Goal: Information Seeking & Learning: Learn about a topic

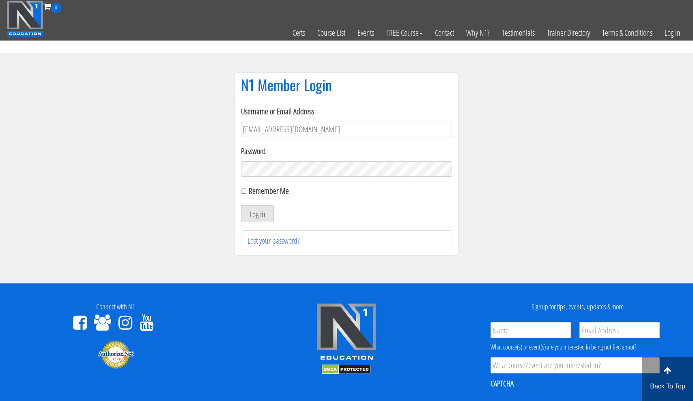
type input "usmcfit93@gmail.com"
click at [257, 214] on button "Log In" at bounding box center [257, 213] width 33 height 17
click at [256, 213] on button "Log In" at bounding box center [257, 213] width 33 height 17
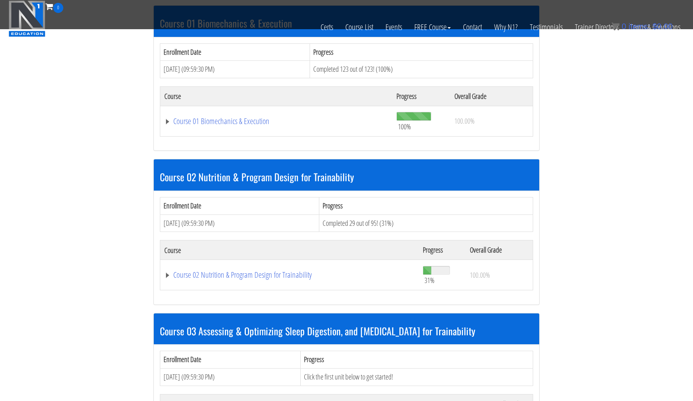
scroll to position [401, 0]
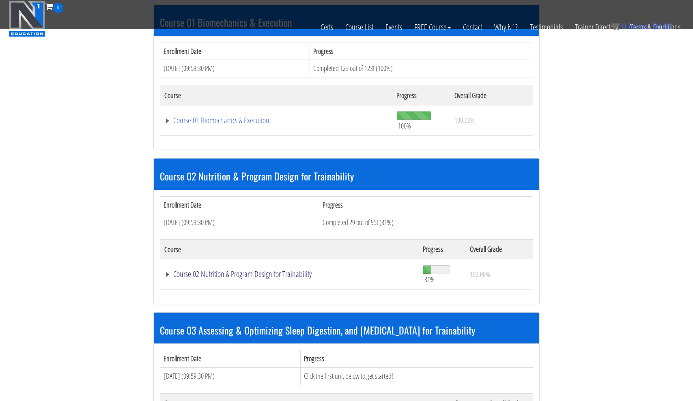
click at [248, 271] on link "Course 02 Nutrition & Program Design for Trainability" at bounding box center [289, 274] width 250 height 8
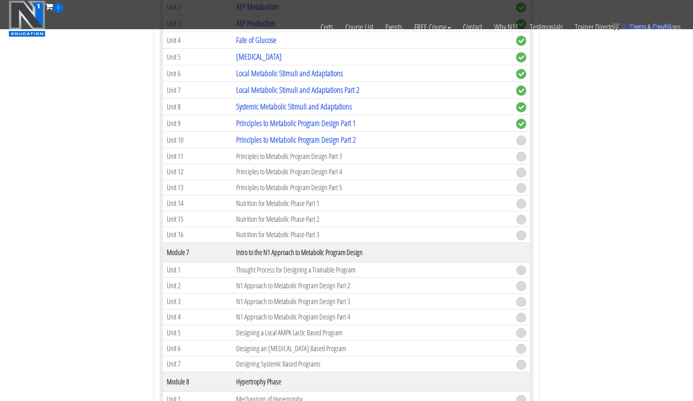
scroll to position [1159, 0]
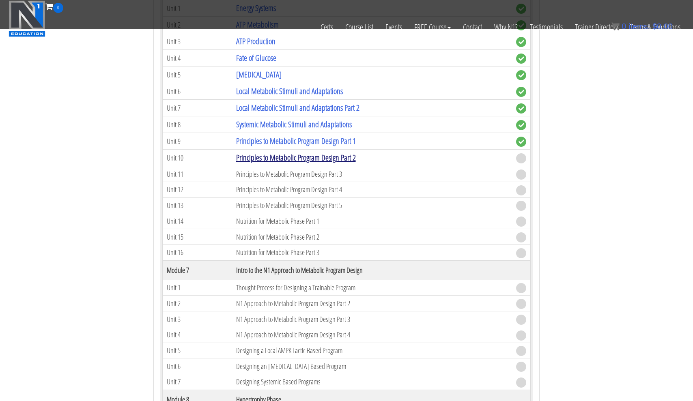
click at [298, 155] on link "Principles to Metabolic Program Design Part 2" at bounding box center [296, 157] width 120 height 11
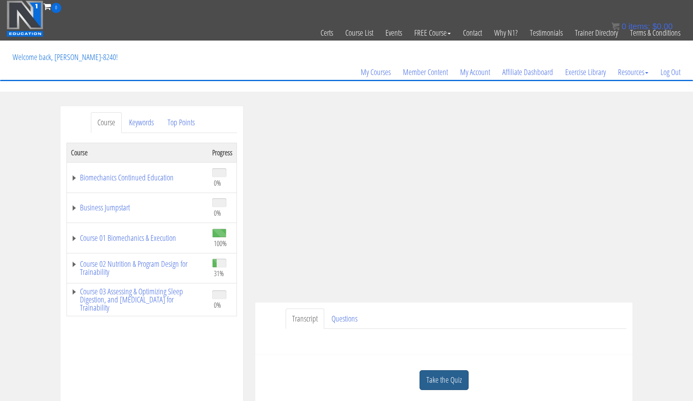
click at [437, 380] on link "Take the Quiz" at bounding box center [443, 380] width 49 height 20
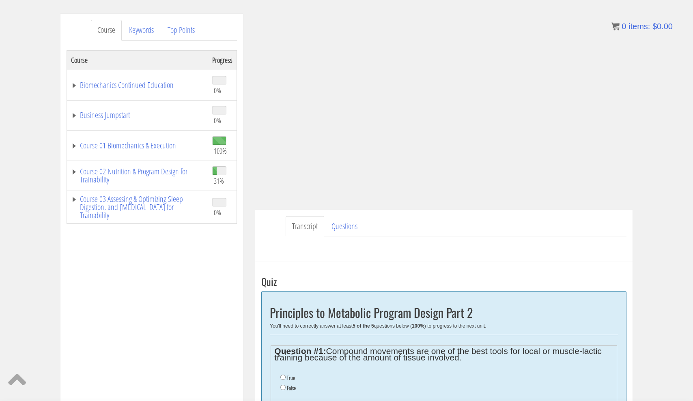
scroll to position [93, 0]
click at [282, 385] on input "False" at bounding box center [282, 386] width 5 height 5
radio input "true"
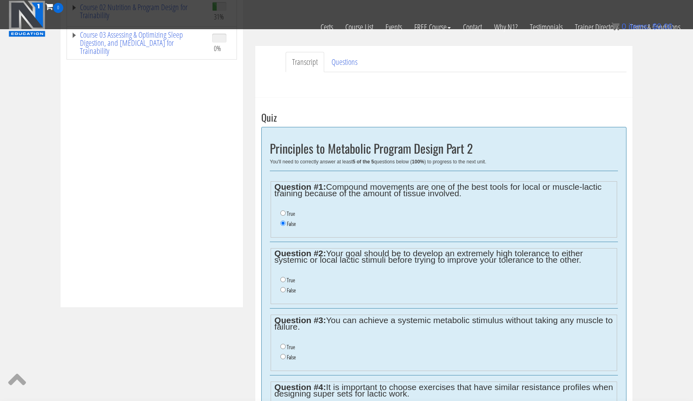
scroll to position [210, 0]
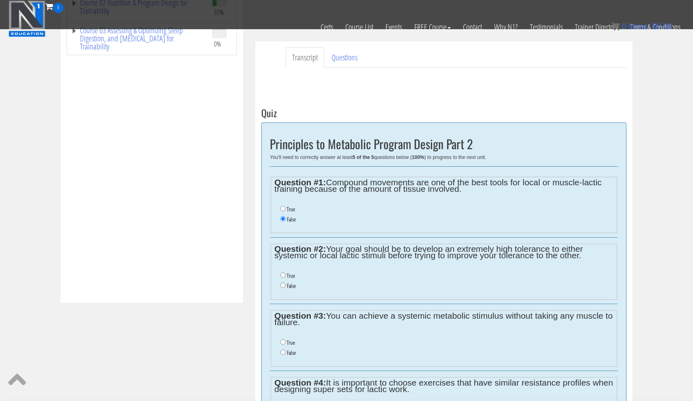
click at [281, 339] on input "True" at bounding box center [282, 341] width 5 height 5
radio input "true"
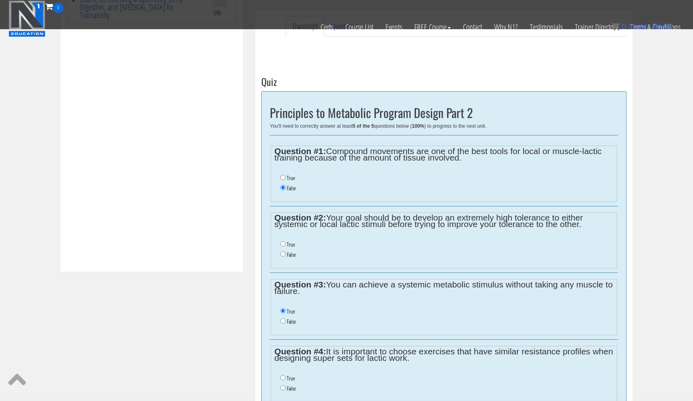
scroll to position [244, 0]
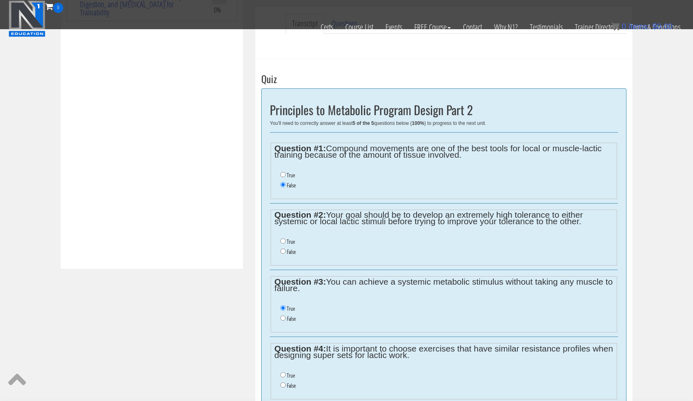
click at [282, 382] on input "False" at bounding box center [282, 384] width 5 height 5
radio input "true"
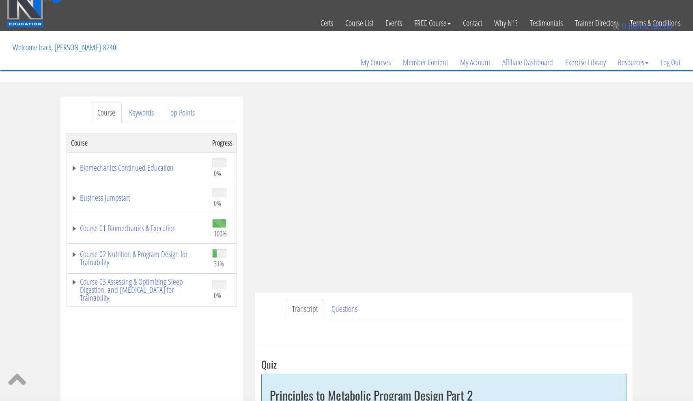
scroll to position [4, 0]
